Goal: Task Accomplishment & Management: Use online tool/utility

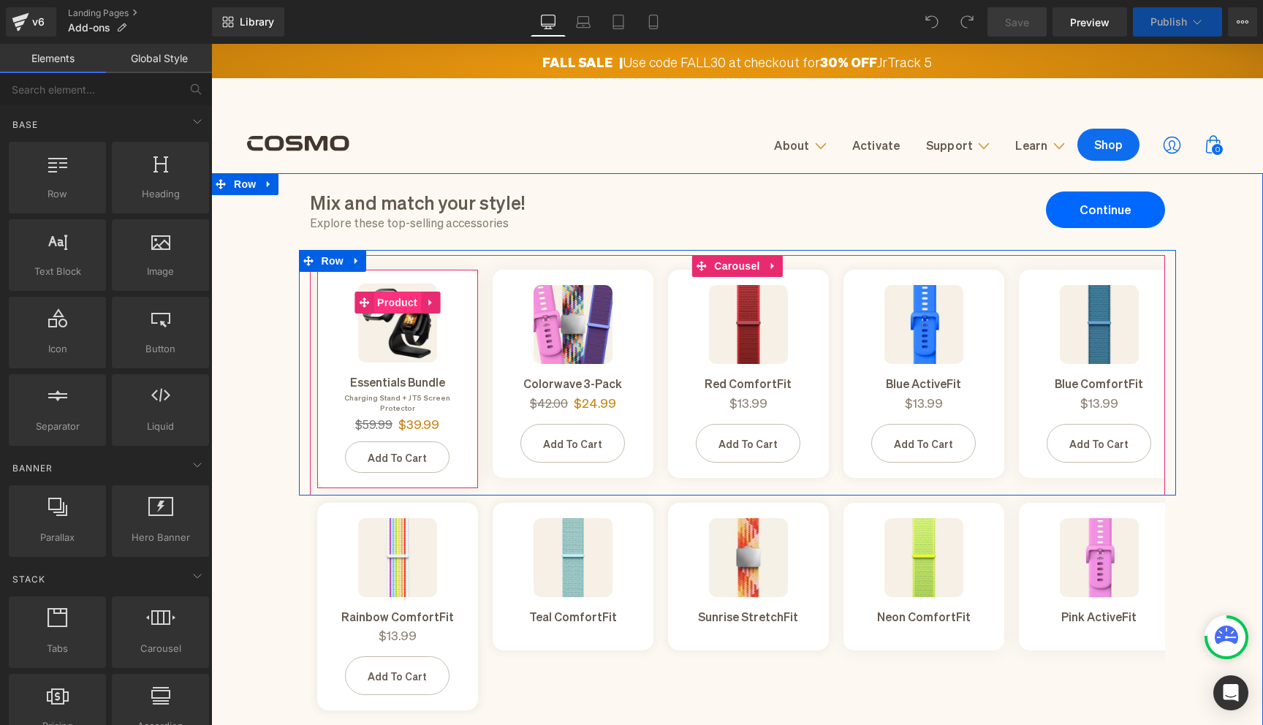
click at [401, 304] on span "Product" at bounding box center [398, 303] width 48 height 22
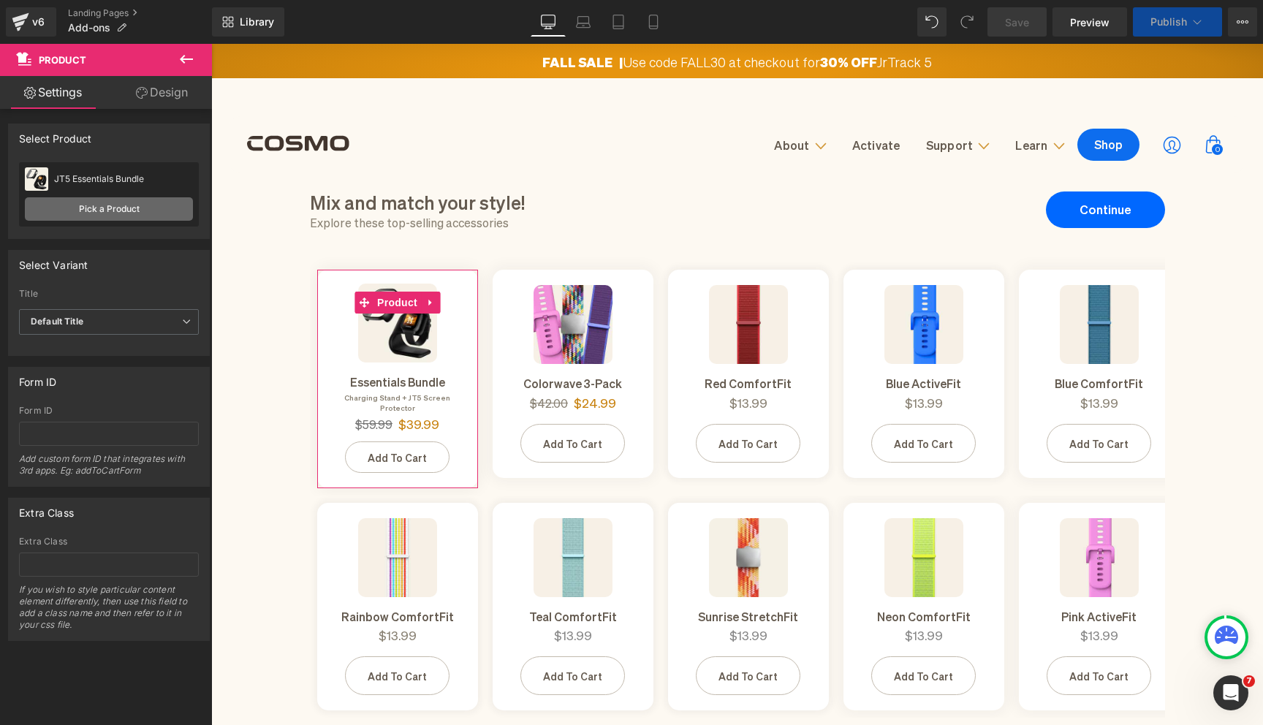
click at [148, 217] on link "Pick a Product" at bounding box center [109, 208] width 168 height 23
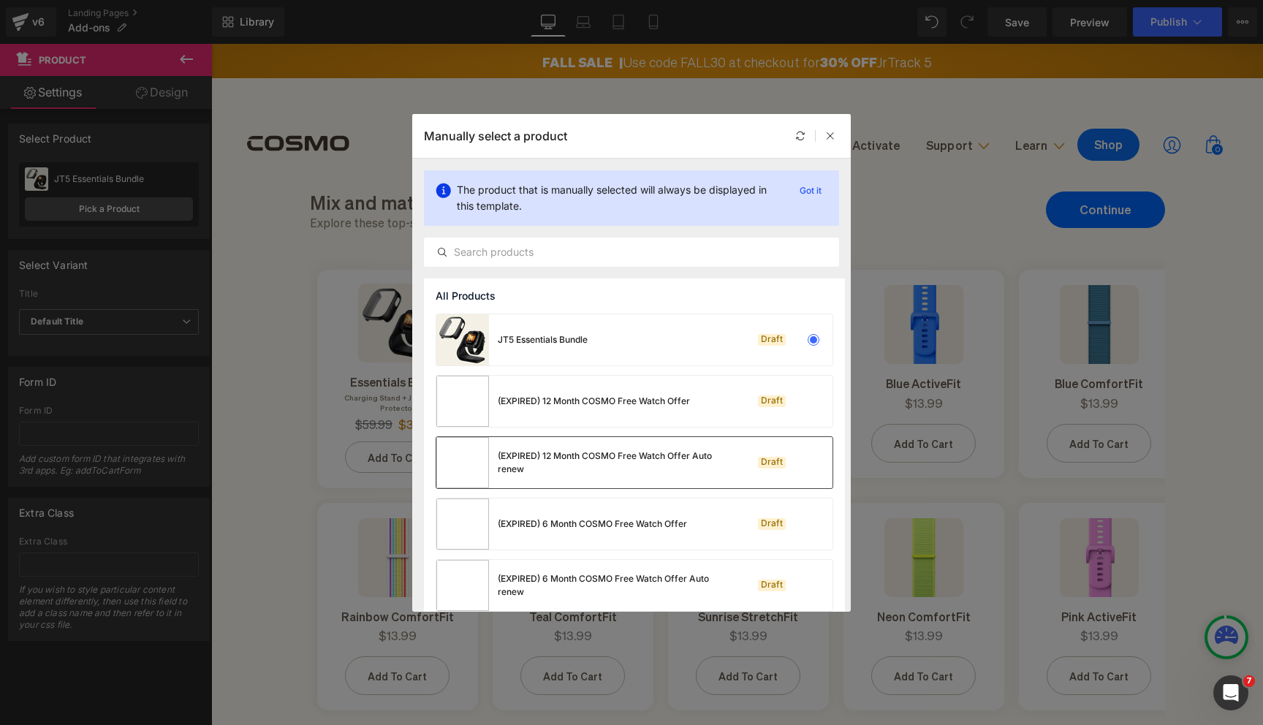
click at [793, 481] on div "(EXPIRED) 12 Month COSMO Free Watch Offer Auto renew Draft" at bounding box center [634, 462] width 396 height 51
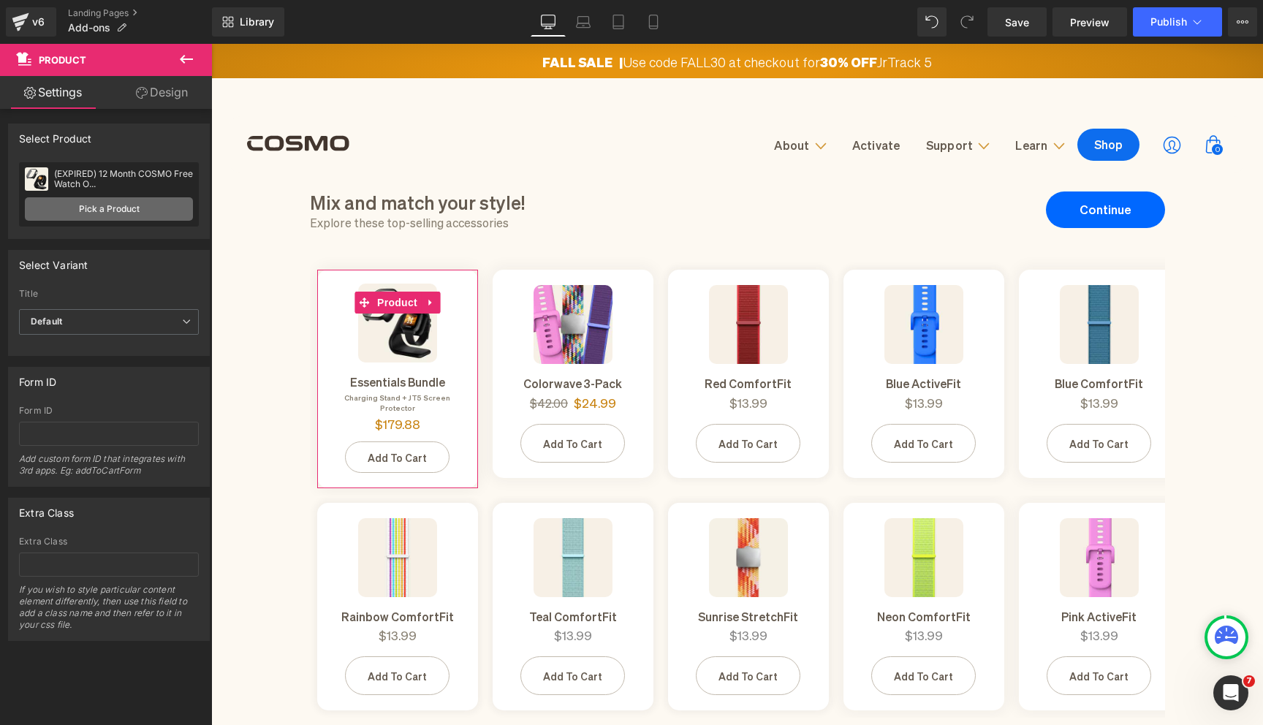
click at [101, 211] on link "Pick a Product" at bounding box center [109, 208] width 168 height 23
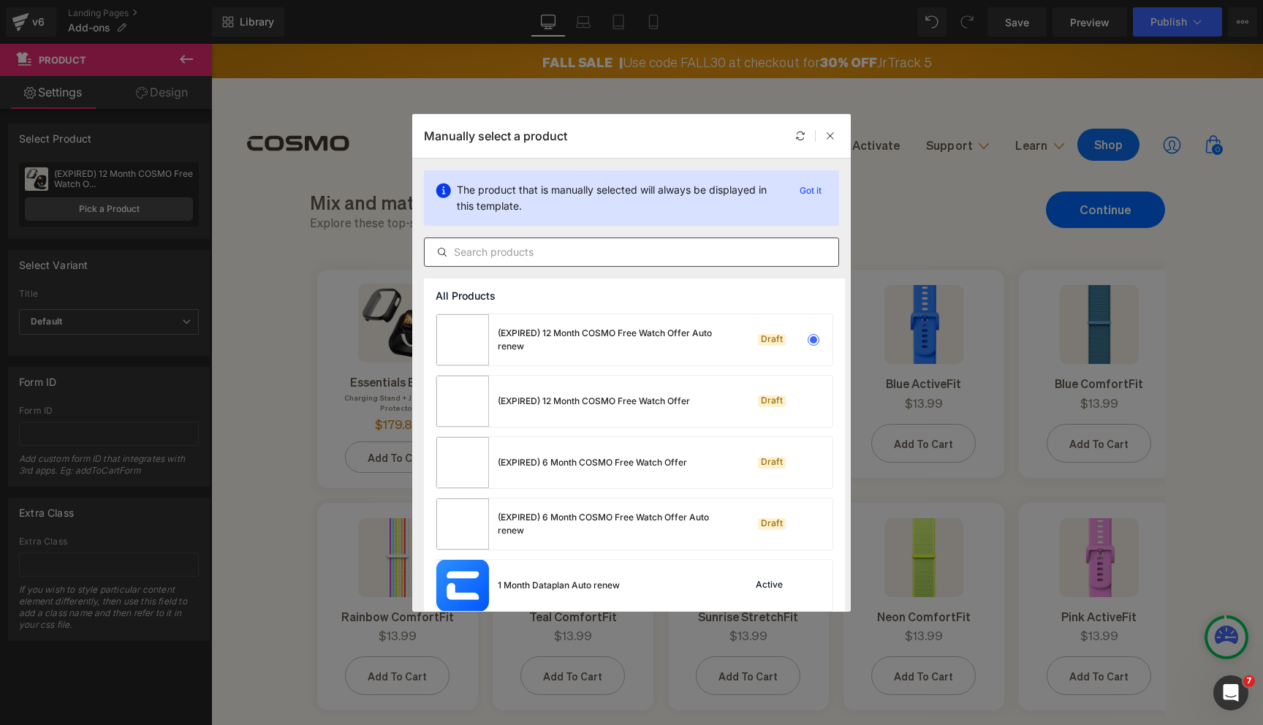
click at [624, 251] on input "text" at bounding box center [632, 252] width 414 height 18
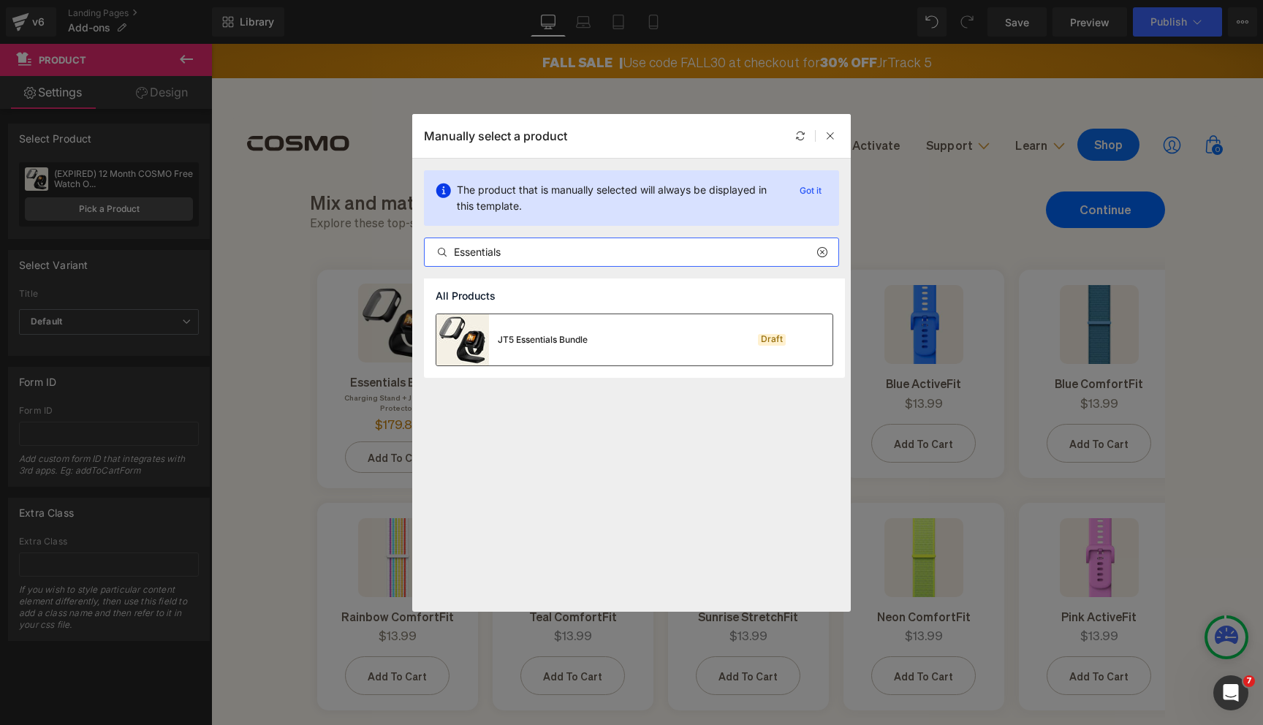
type input "Essentials"
click at [806, 341] on div at bounding box center [814, 340] width 20 height 20
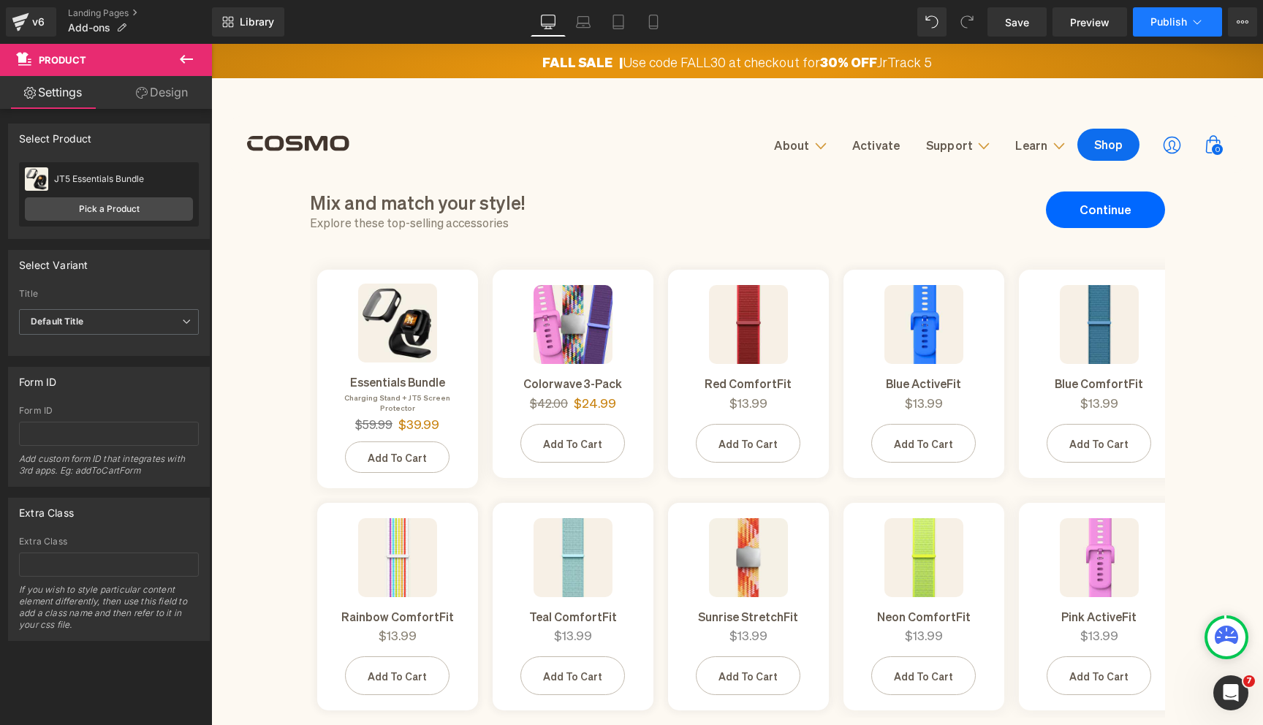
click at [1157, 24] on span "Publish" at bounding box center [1169, 22] width 37 height 12
click at [16, 26] on icon at bounding box center [20, 23] width 10 height 7
